Goal: Find specific page/section: Find specific page/section

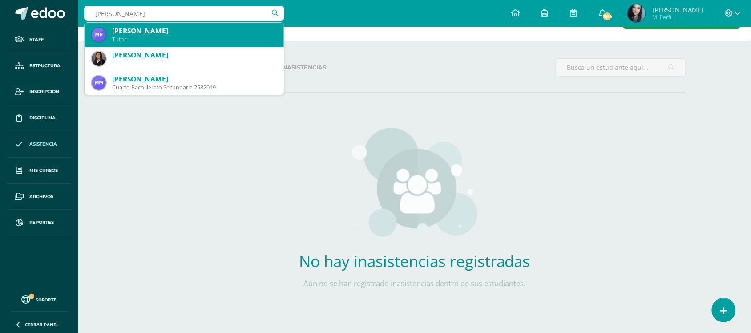
type input "MARIA JOSE H"
click at [187, 36] on div "María Jose Hernández Moreno" at bounding box center [194, 30] width 165 height 9
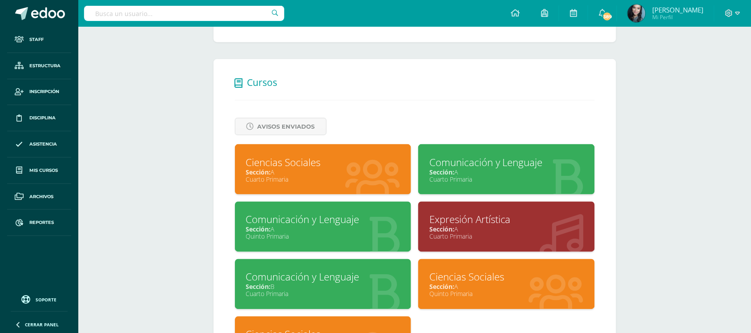
scroll to position [326, 0]
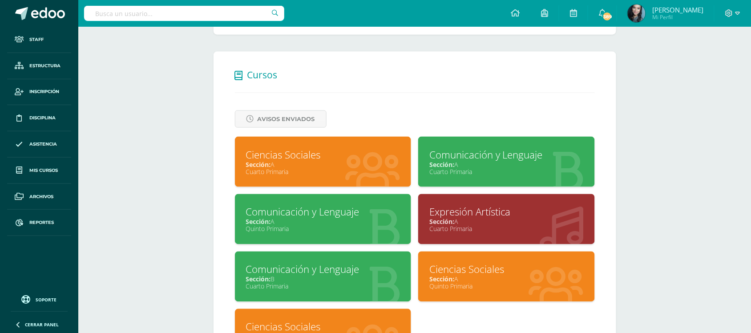
click at [480, 167] on div "Cuarto Primaria" at bounding box center [506, 171] width 154 height 8
